Goal: Entertainment & Leisure: Consume media (video, audio)

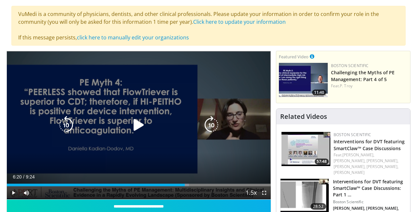
click at [140, 123] on icon "Video Player" at bounding box center [139, 125] width 18 height 18
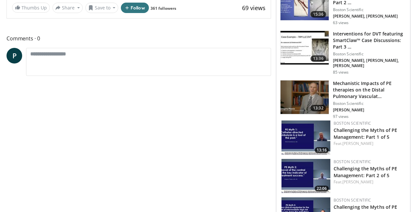
scroll to position [304, 0]
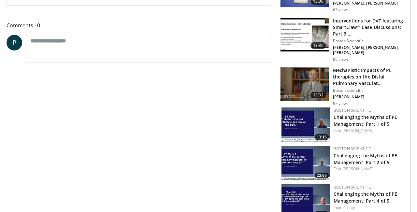
click at [305, 187] on img at bounding box center [305, 201] width 49 height 34
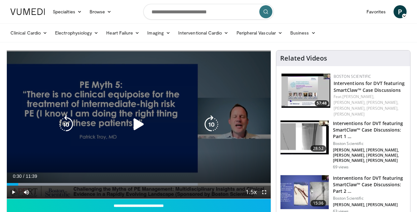
click at [137, 120] on icon "Video Player" at bounding box center [139, 124] width 18 height 18
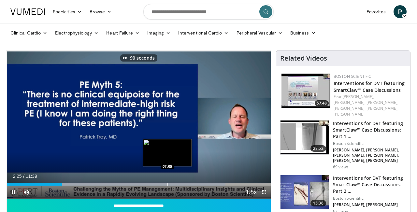
click at [167, 183] on div "Progress Bar" at bounding box center [167, 184] width 1 height 3
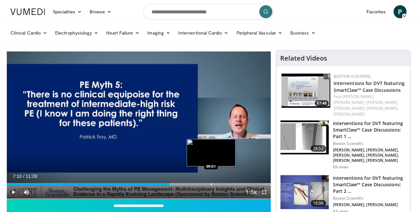
click at [211, 183] on div "Progress Bar" at bounding box center [211, 184] width 1 height 3
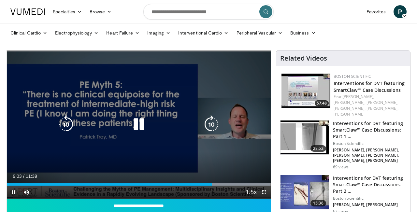
click at [144, 122] on icon "Video Player" at bounding box center [139, 124] width 18 height 18
